Goal: Navigation & Orientation: Find specific page/section

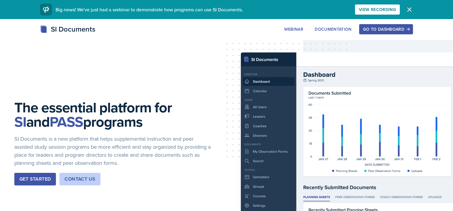
click at [394, 30] on div "Go to Dashboard" at bounding box center [386, 29] width 46 height 5
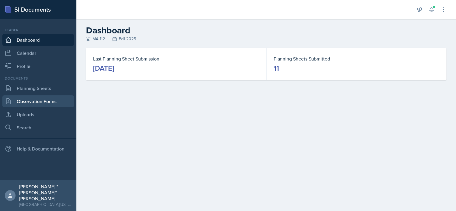
click at [33, 97] on link "Observation Forms" at bounding box center [38, 102] width 72 height 12
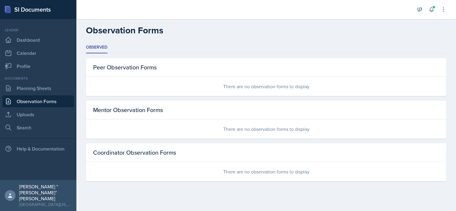
click at [50, 82] on div "Documents Planning Sheets Observation Forms Uploads Search" at bounding box center [38, 105] width 72 height 58
click at [52, 86] on link "Planning Sheets" at bounding box center [38, 88] width 72 height 12
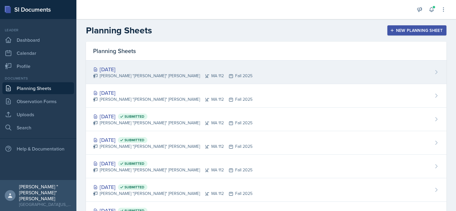
click at [146, 69] on div "[DATE]" at bounding box center [173, 69] width 160 height 8
click at [146, 69] on main "Planning Sheets New Planning Sheet Planning Sheets [DATE] [PERSON_NAME] "[PERSO…" at bounding box center [266, 115] width 380 height 192
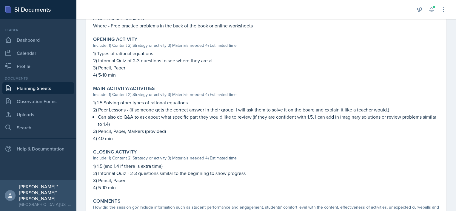
scroll to position [180, 0]
